Goal: Task Accomplishment & Management: Complete application form

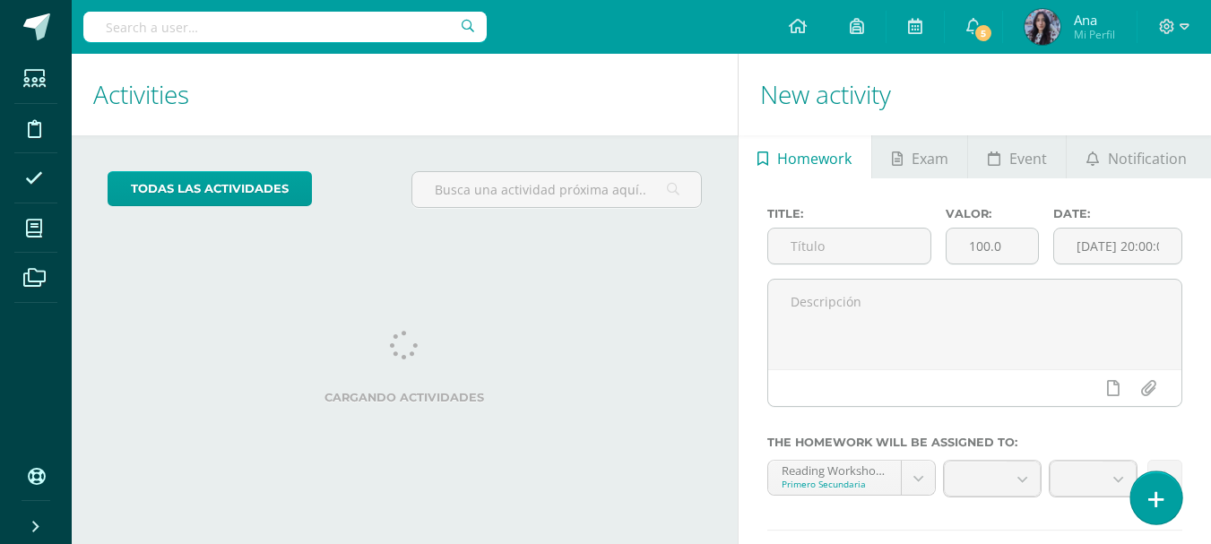
click at [1164, 500] on link at bounding box center [1155, 497] width 51 height 52
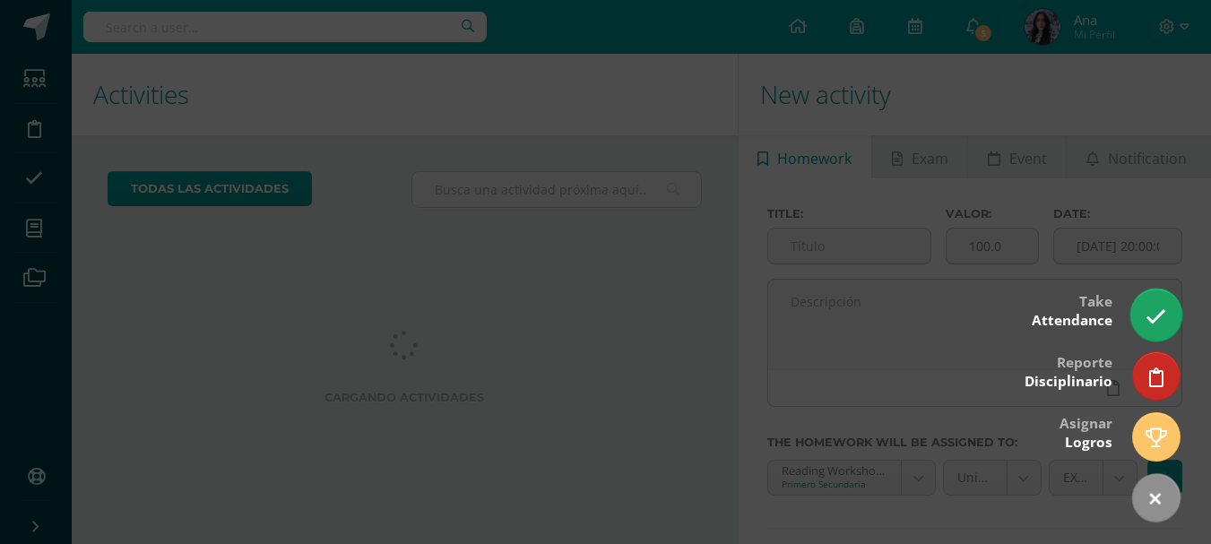
click at [1169, 331] on link at bounding box center [1155, 315] width 51 height 52
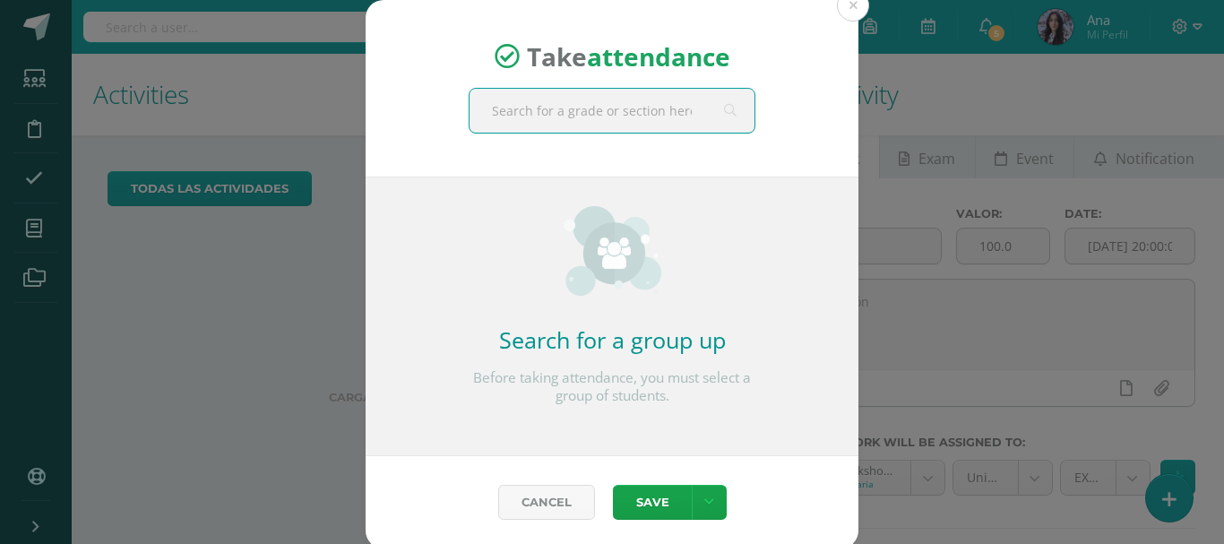
click at [582, 111] on input "text" at bounding box center [612, 111] width 285 height 44
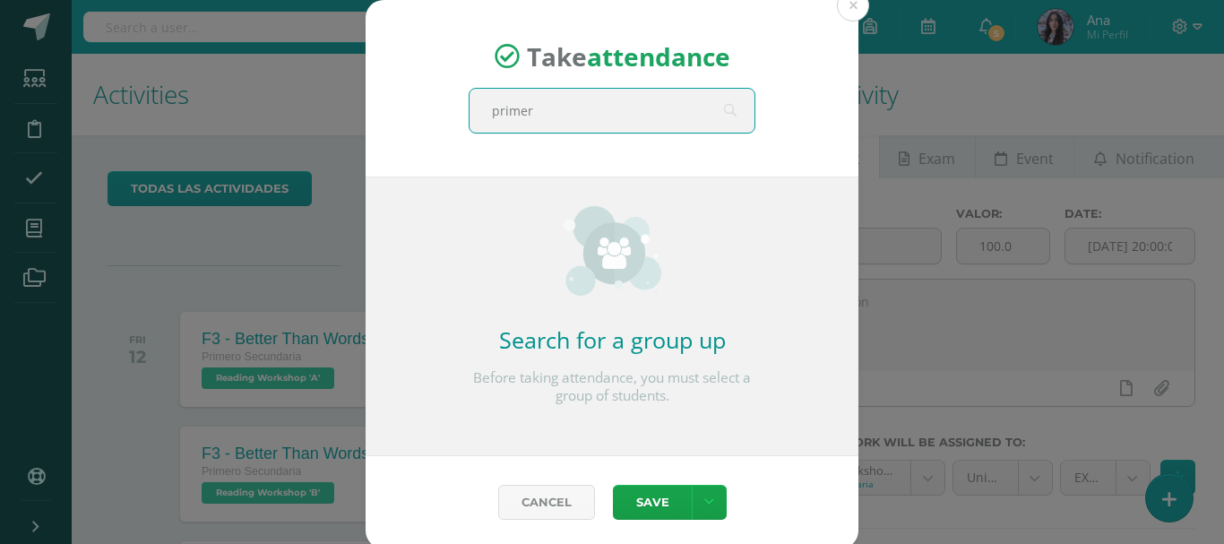
type input "primero"
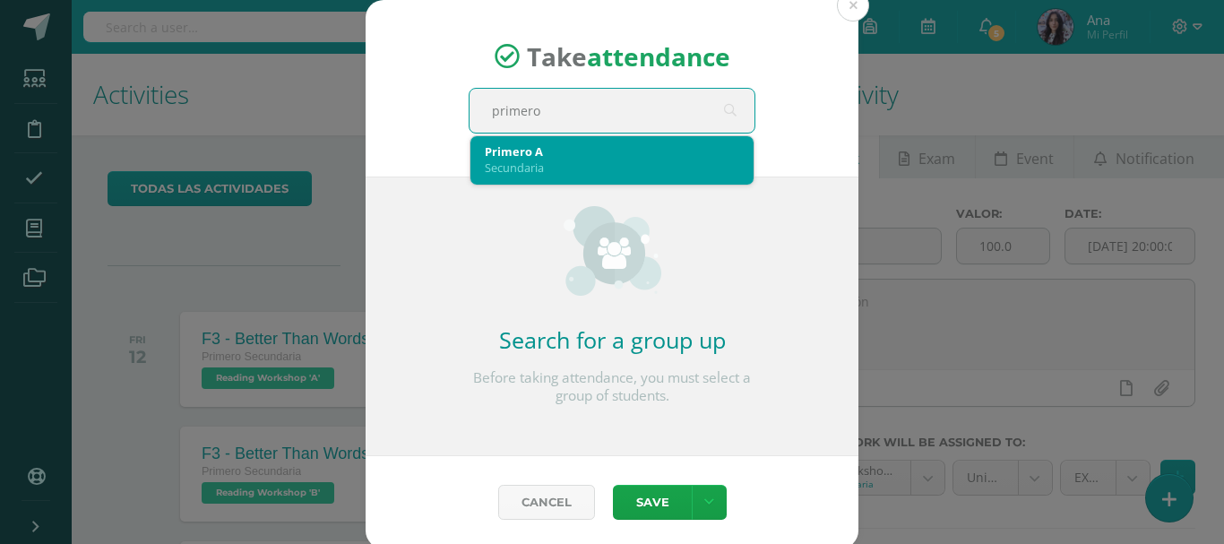
click at [587, 152] on div "Primero A" at bounding box center [612, 151] width 254 height 16
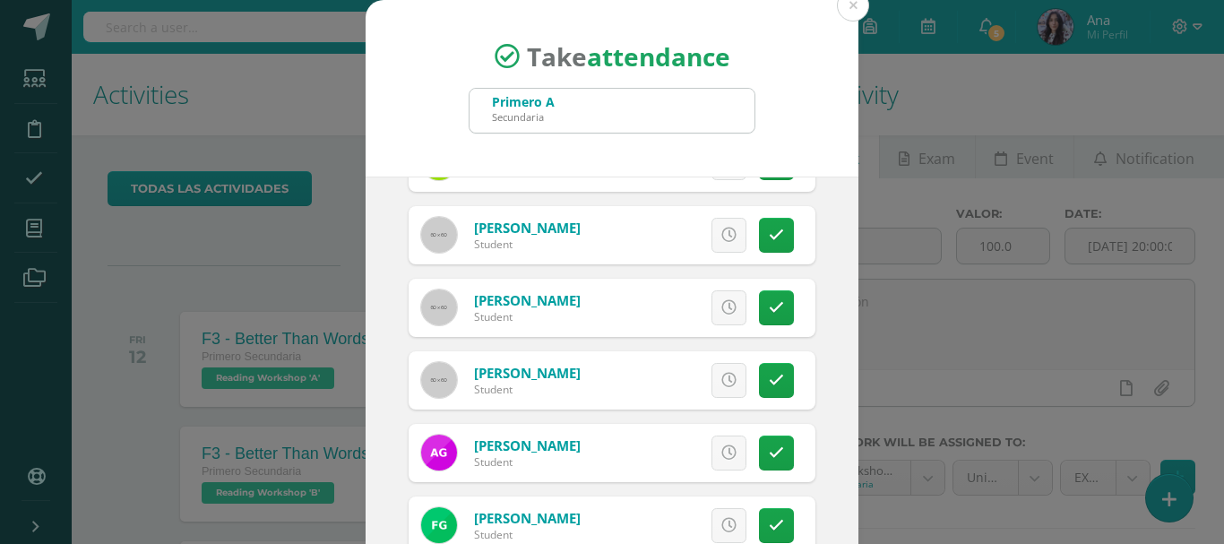
scroll to position [358, 0]
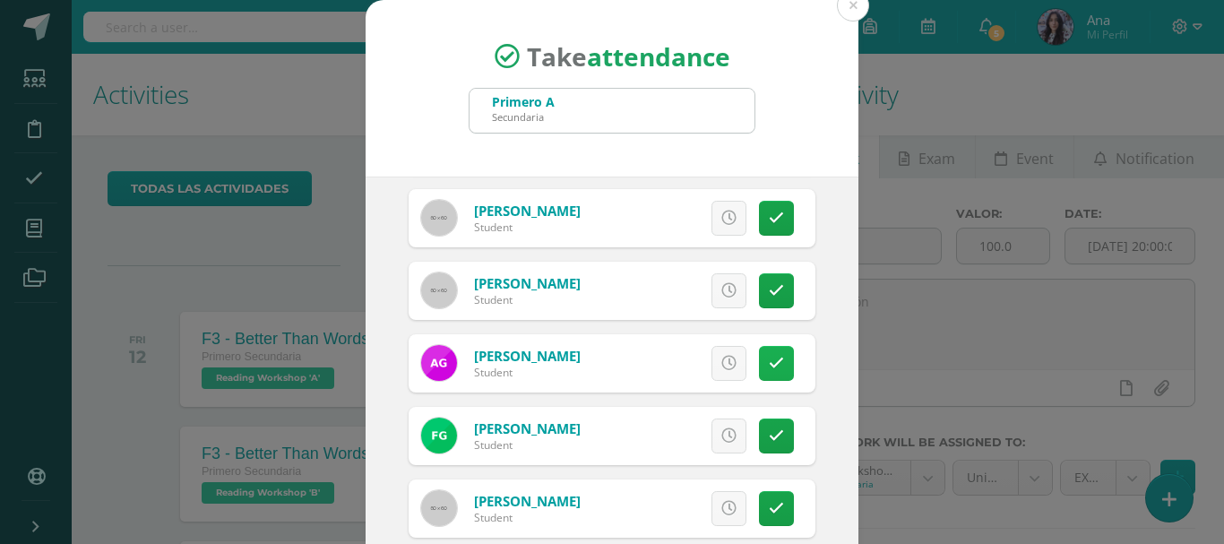
click at [769, 361] on link at bounding box center [776, 363] width 35 height 35
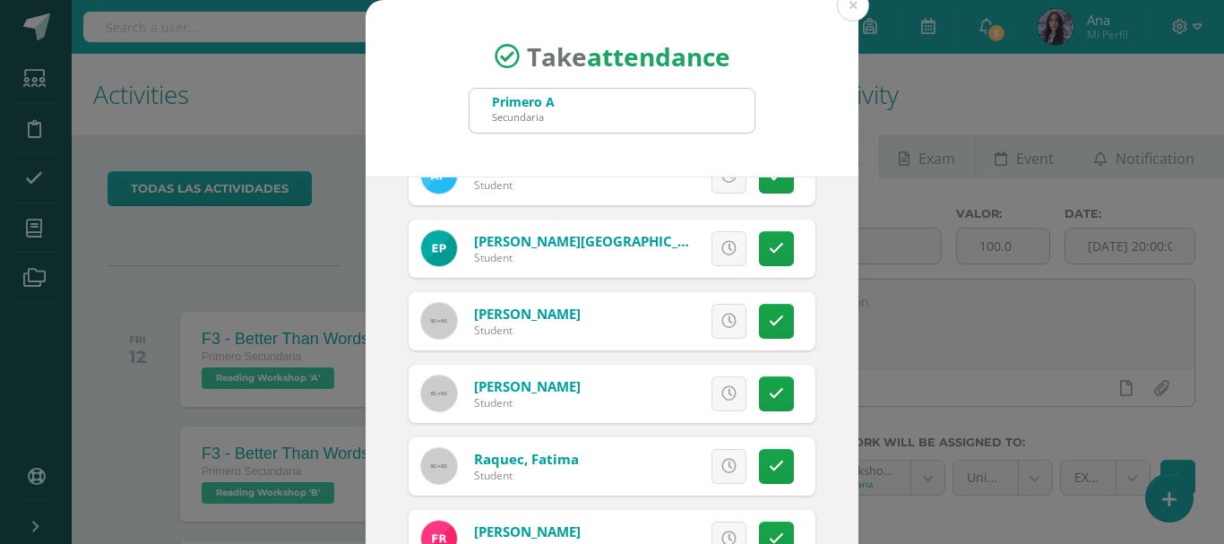
scroll to position [1434, 0]
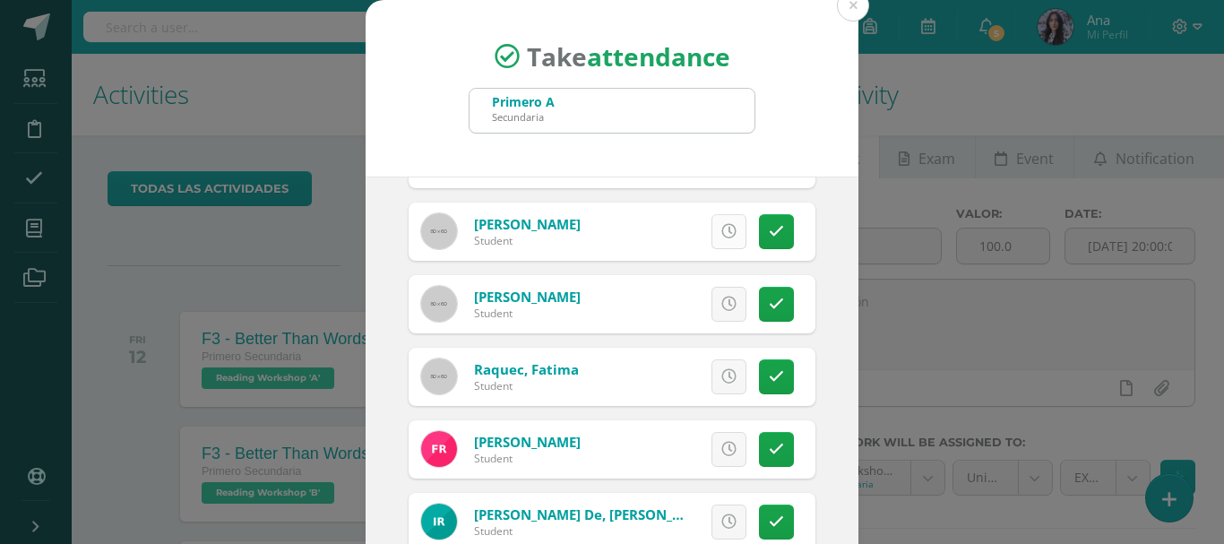
click at [714, 241] on link at bounding box center [729, 231] width 35 height 35
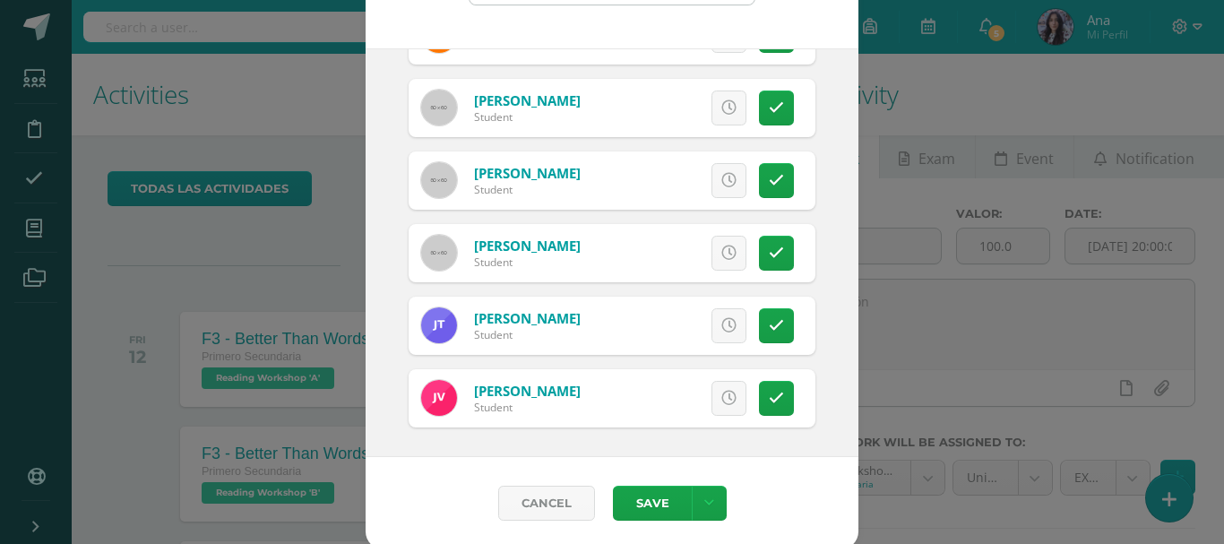
scroll to position [134, 0]
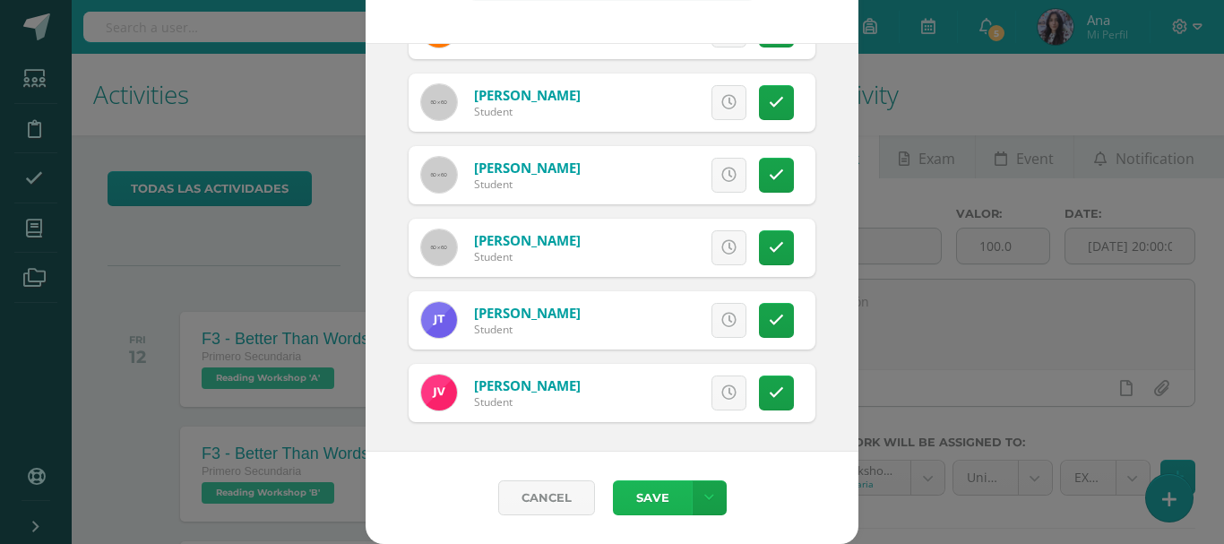
click at [659, 496] on button "Save" at bounding box center [652, 497] width 79 height 35
